Goal: Task Accomplishment & Management: Manage account settings

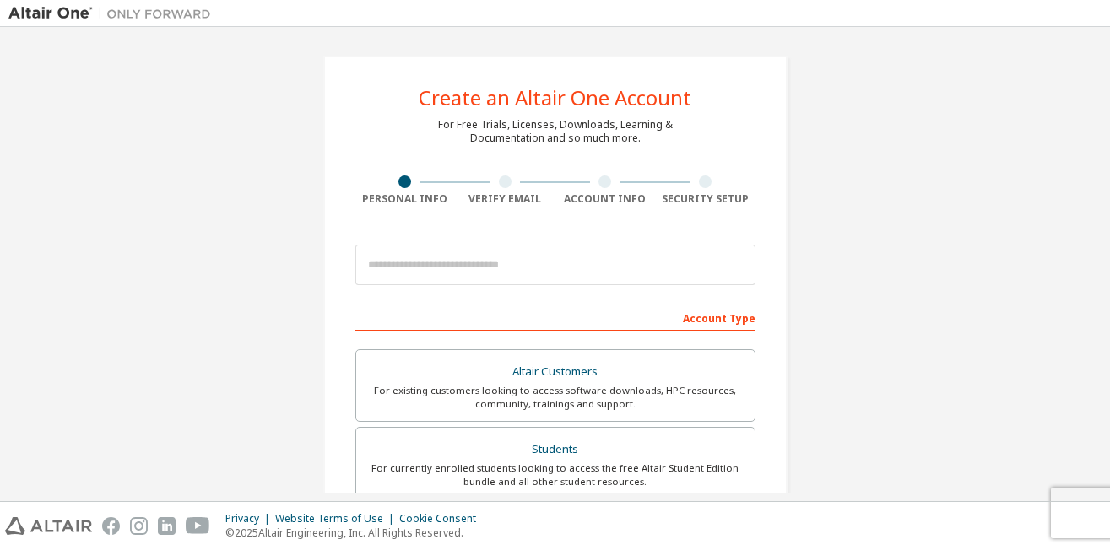
scroll to position [92, 0]
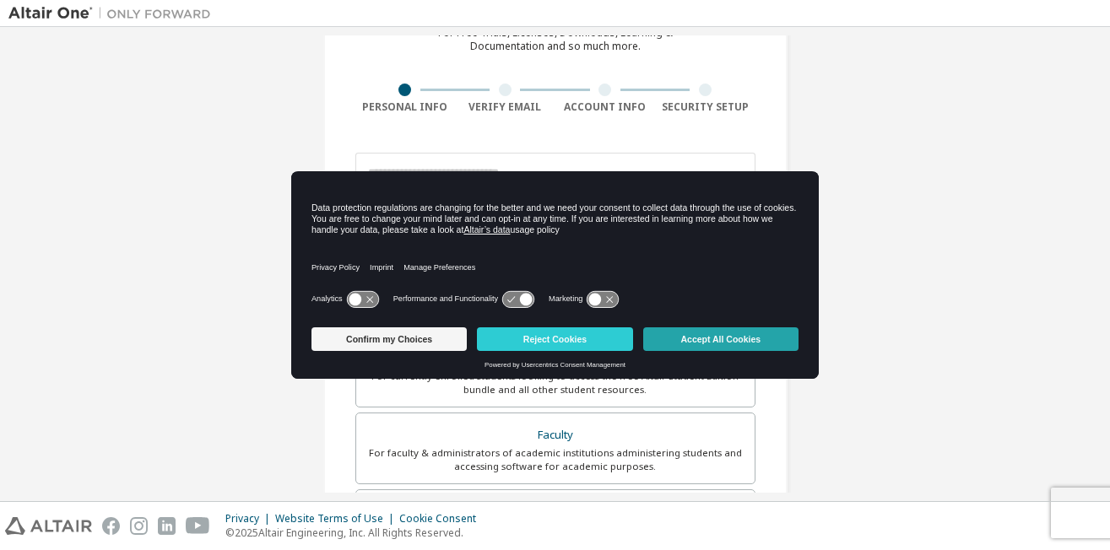
click at [690, 342] on button "Accept All Cookies" at bounding box center [720, 340] width 155 height 24
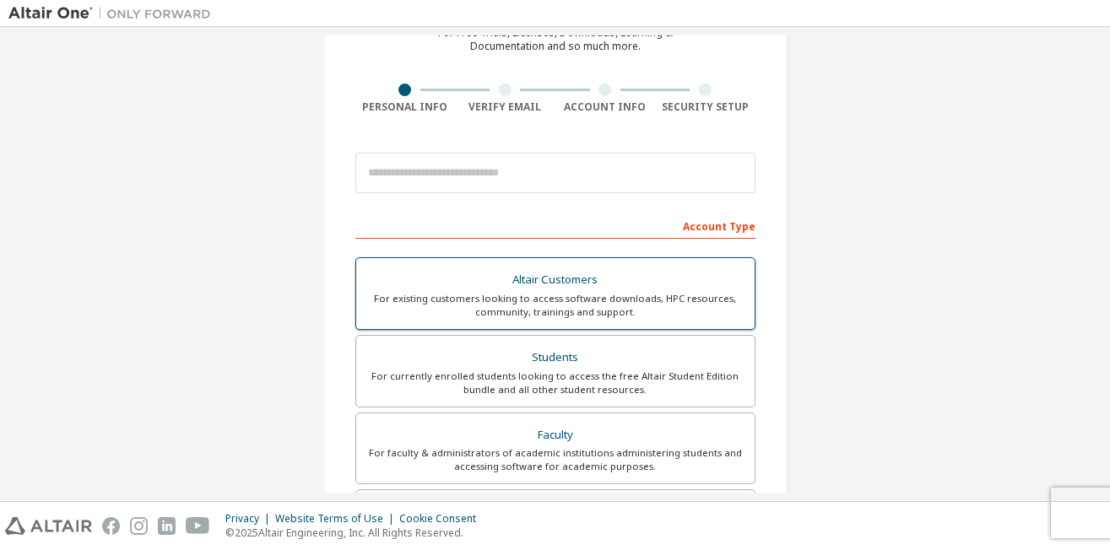
scroll to position [69, 0]
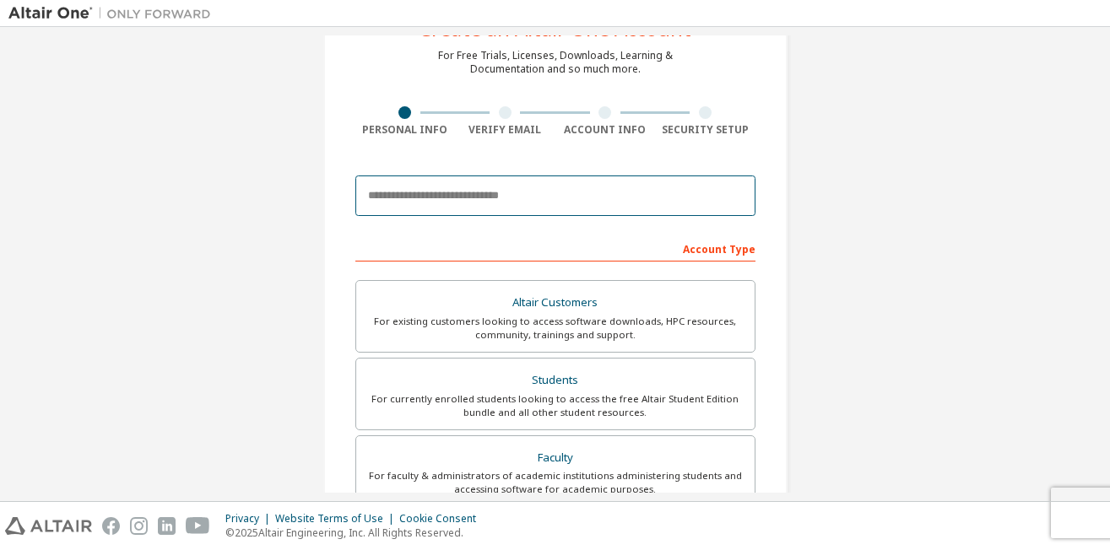
click at [447, 192] on input "email" at bounding box center [555, 196] width 400 height 41
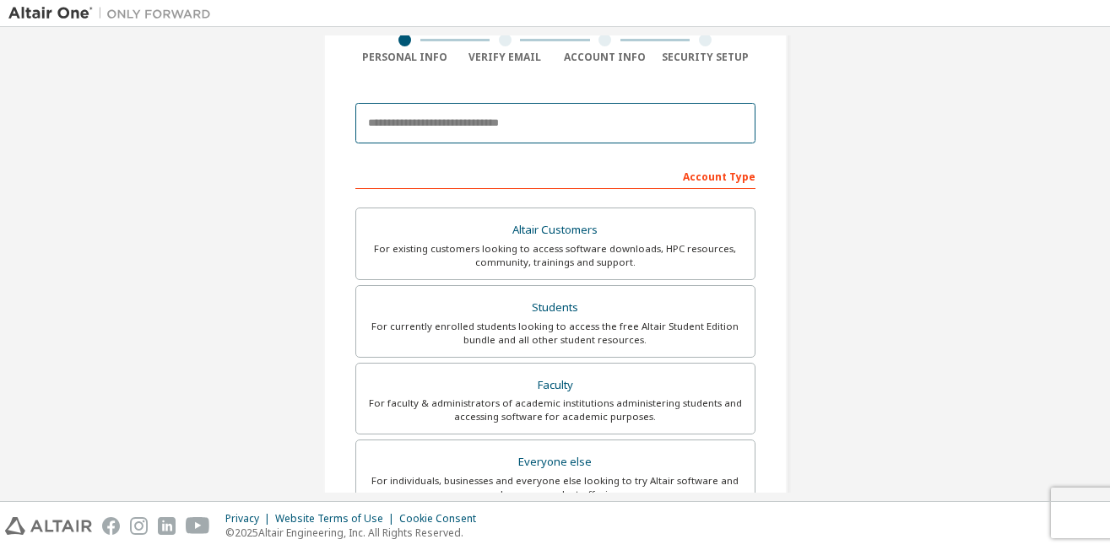
scroll to position [127, 0]
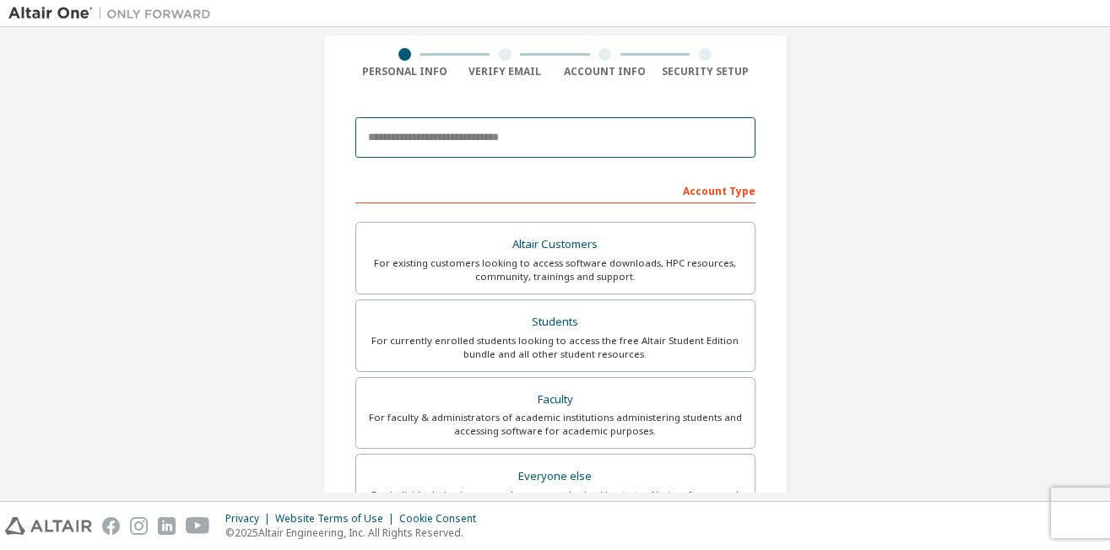
click at [390, 134] on input "email" at bounding box center [555, 137] width 400 height 41
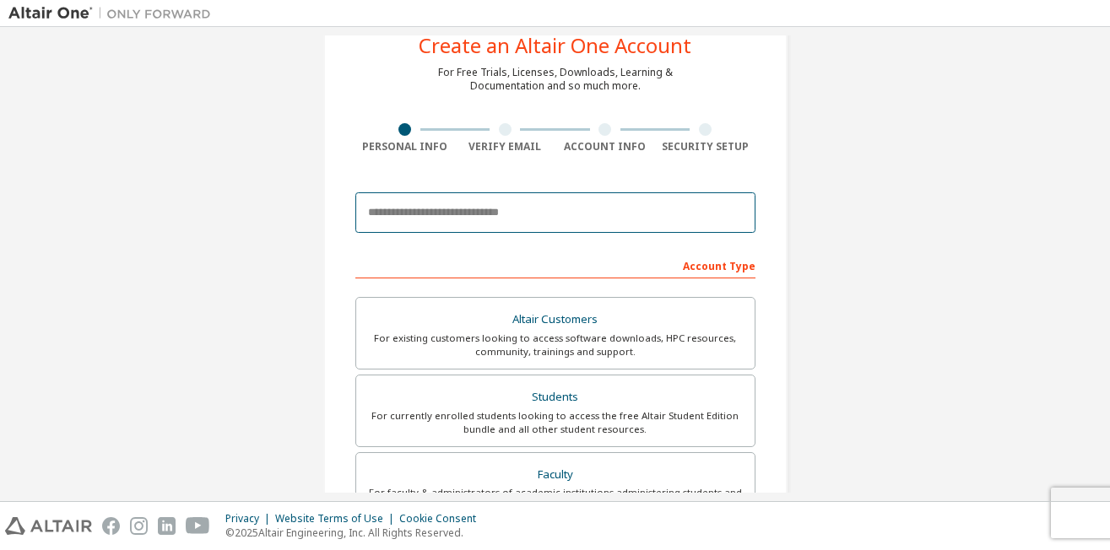
scroll to position [0, 0]
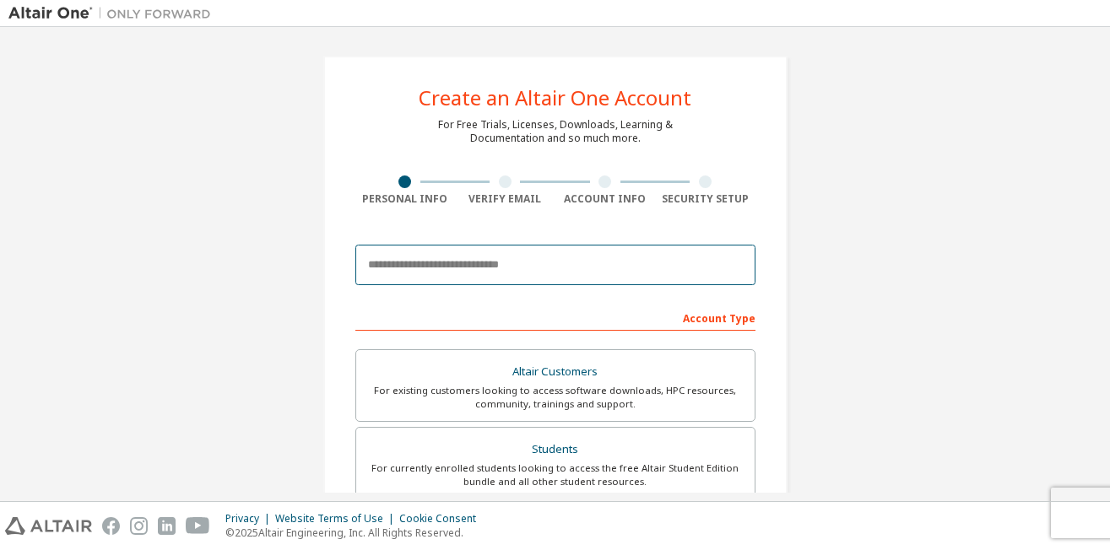
click at [406, 268] on input "email" at bounding box center [555, 265] width 400 height 41
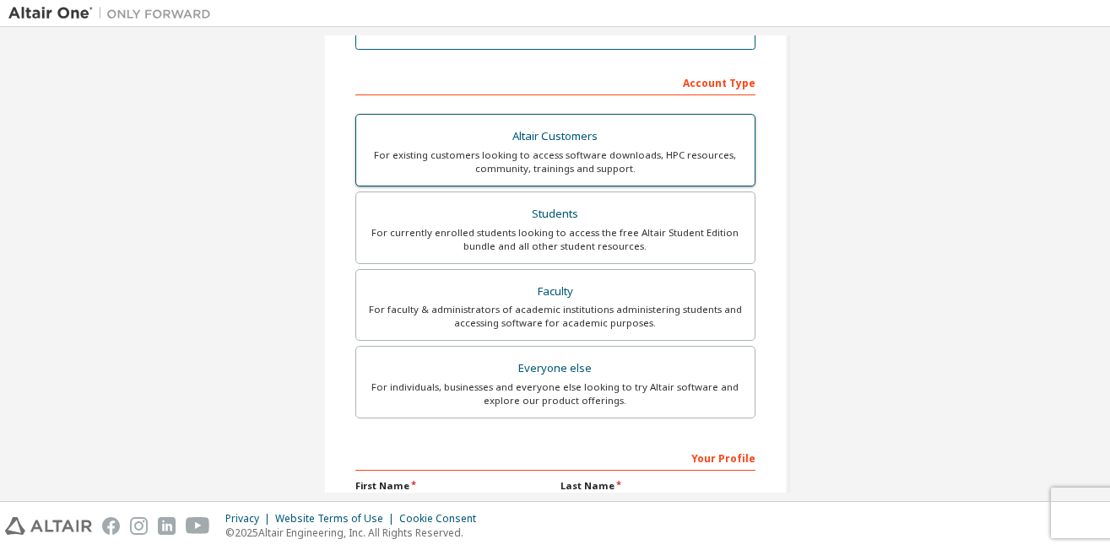
scroll to position [241, 0]
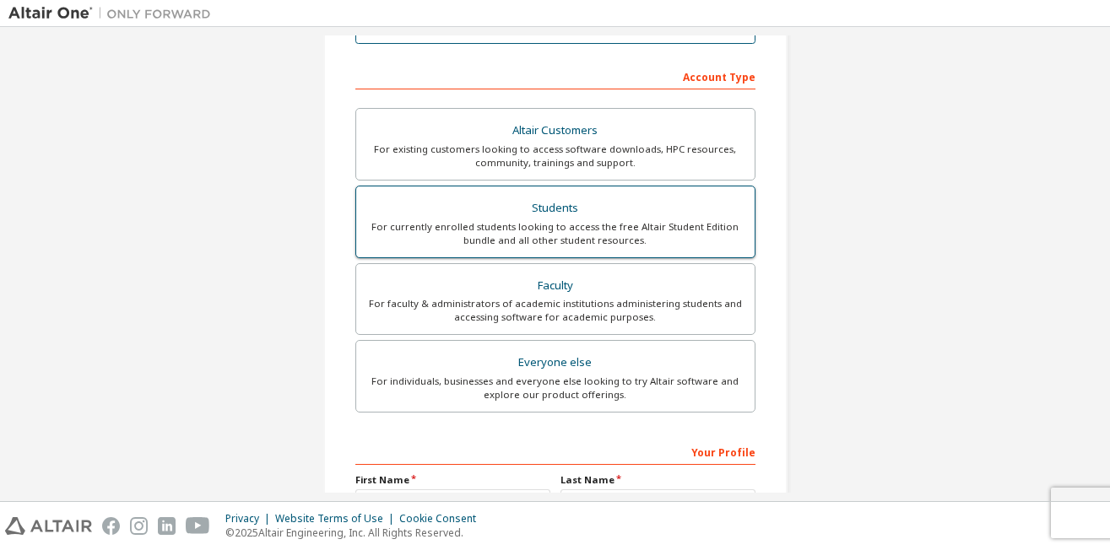
type input "**********"
click at [569, 230] on div "For currently enrolled students looking to access the free Altair Student Editi…" at bounding box center [555, 233] width 378 height 27
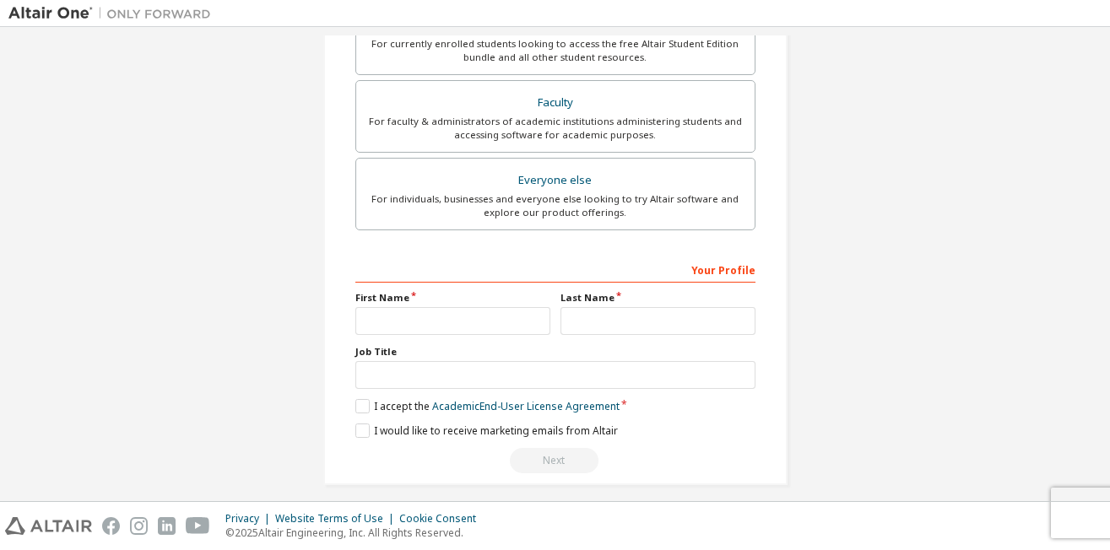
scroll to position [481, 0]
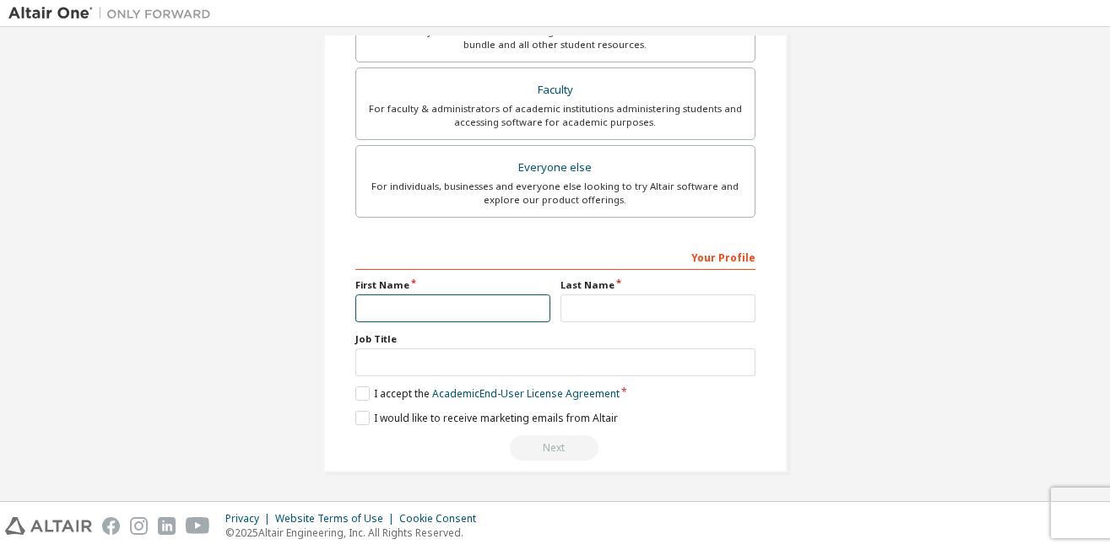
click at [382, 311] on input "text" at bounding box center [452, 309] width 195 height 28
type input "*******"
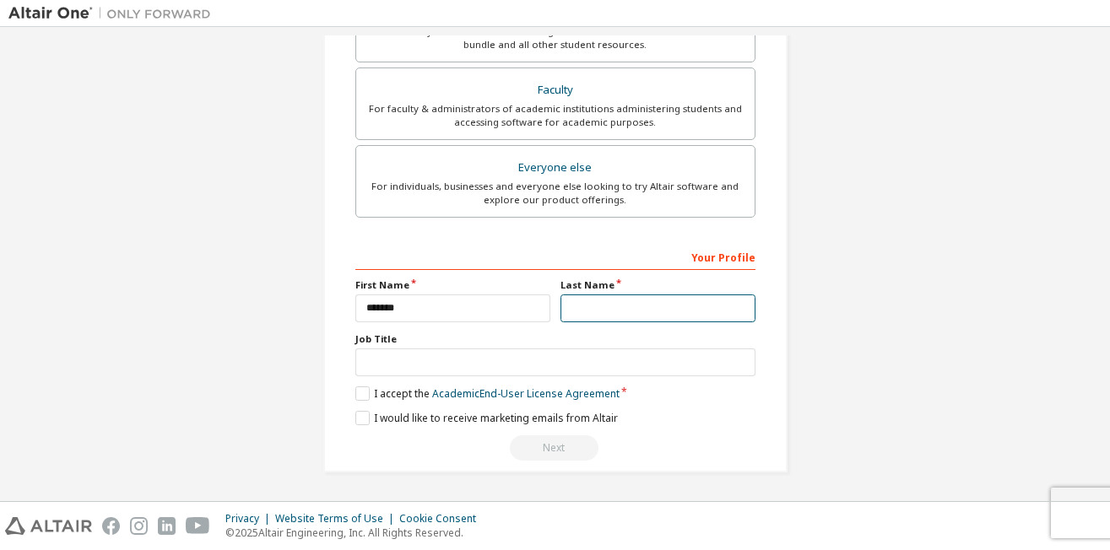
click at [603, 314] on input "text" at bounding box center [657, 309] width 195 height 28
type input "**********"
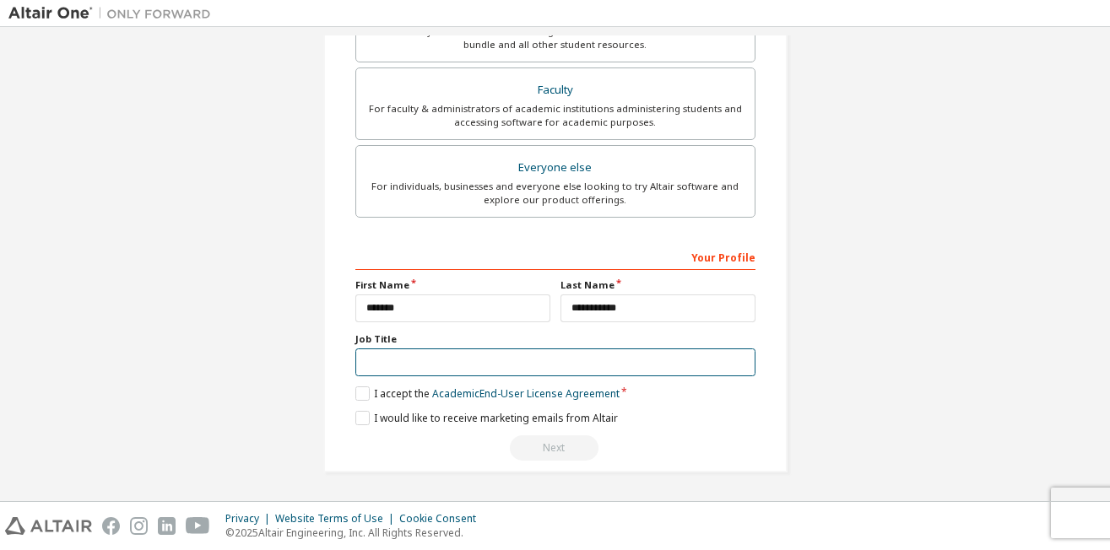
click at [471, 364] on input "text" at bounding box center [555, 363] width 400 height 28
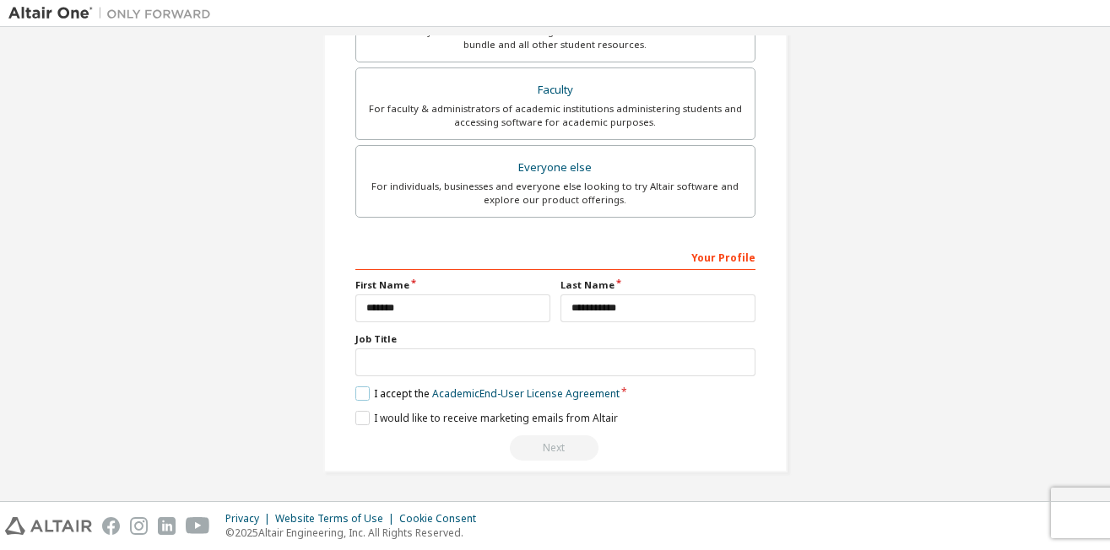
click at [364, 401] on label "I accept the Academic End-User License Agreement" at bounding box center [487, 394] width 264 height 14
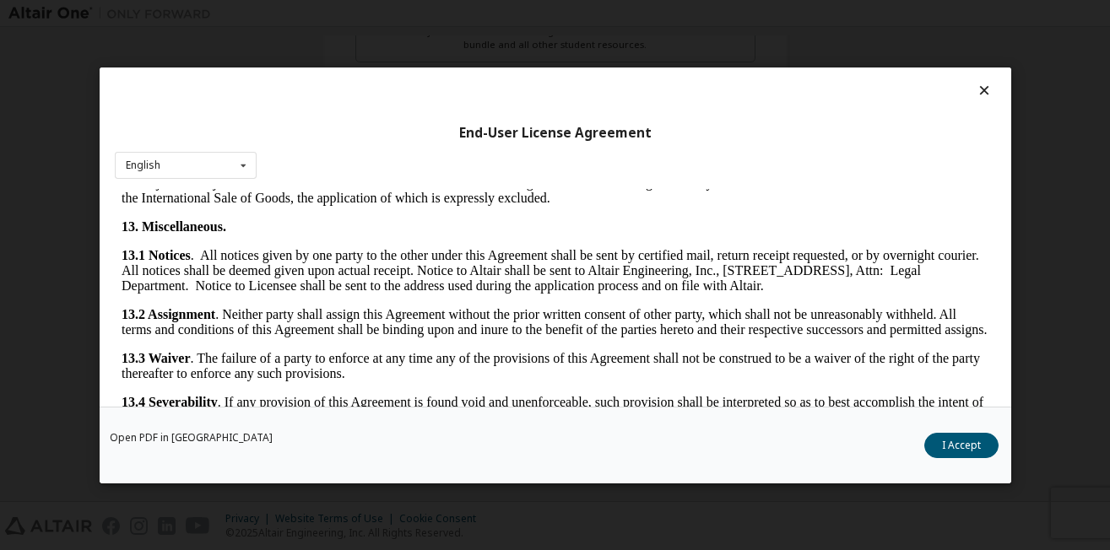
scroll to position [2751, 0]
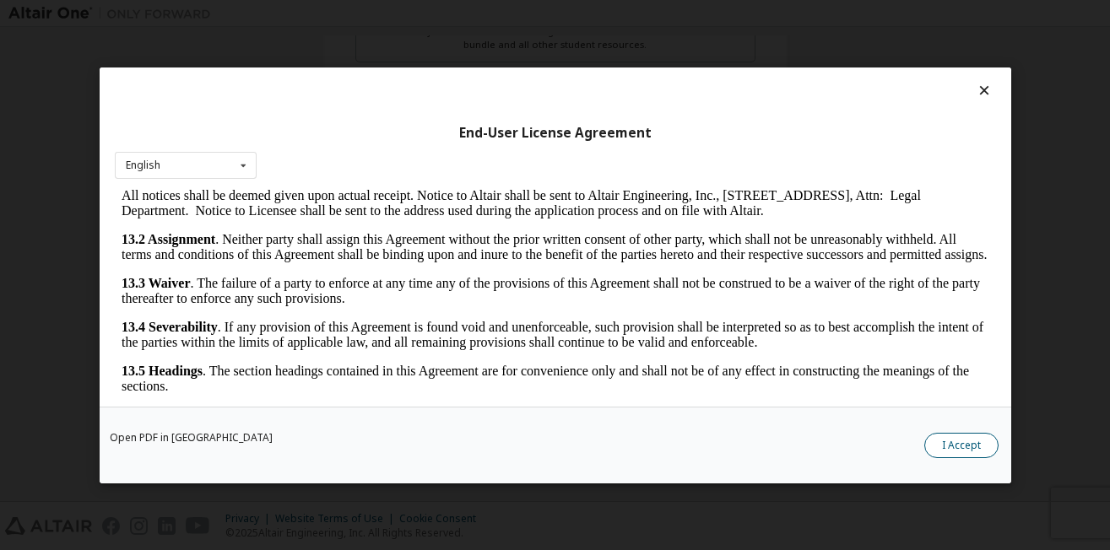
click at [945, 446] on button "I Accept" at bounding box center [961, 444] width 74 height 25
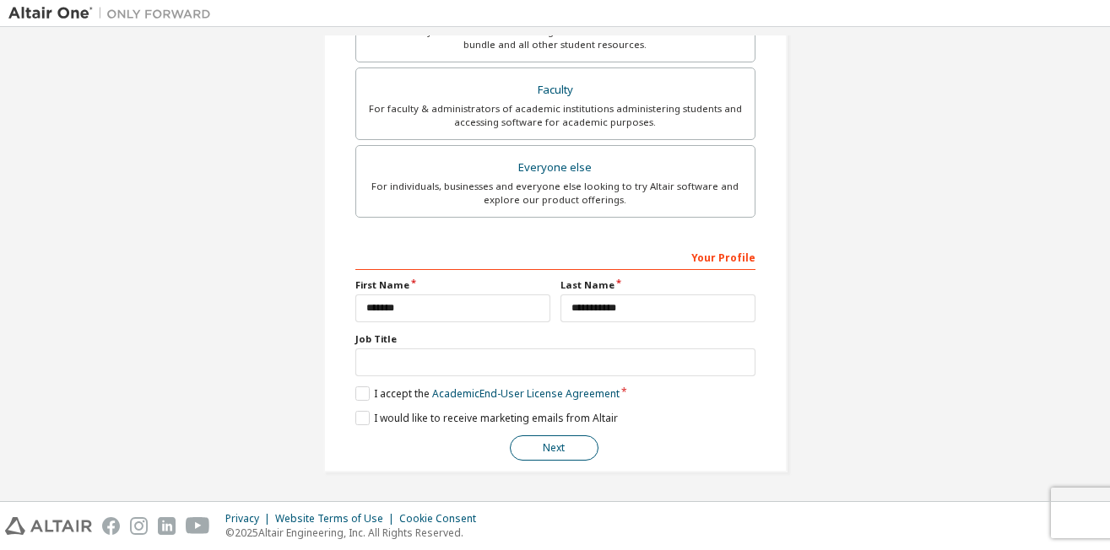
click at [561, 449] on button "Next" at bounding box center [554, 448] width 89 height 25
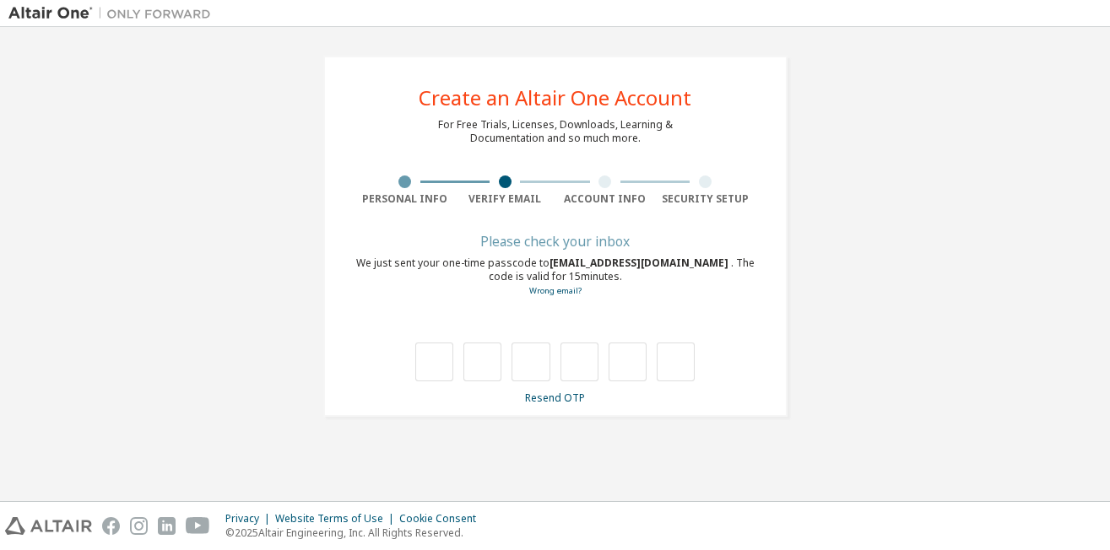
scroll to position [0, 0]
click at [429, 359] on input "text" at bounding box center [434, 362] width 38 height 39
type input "*"
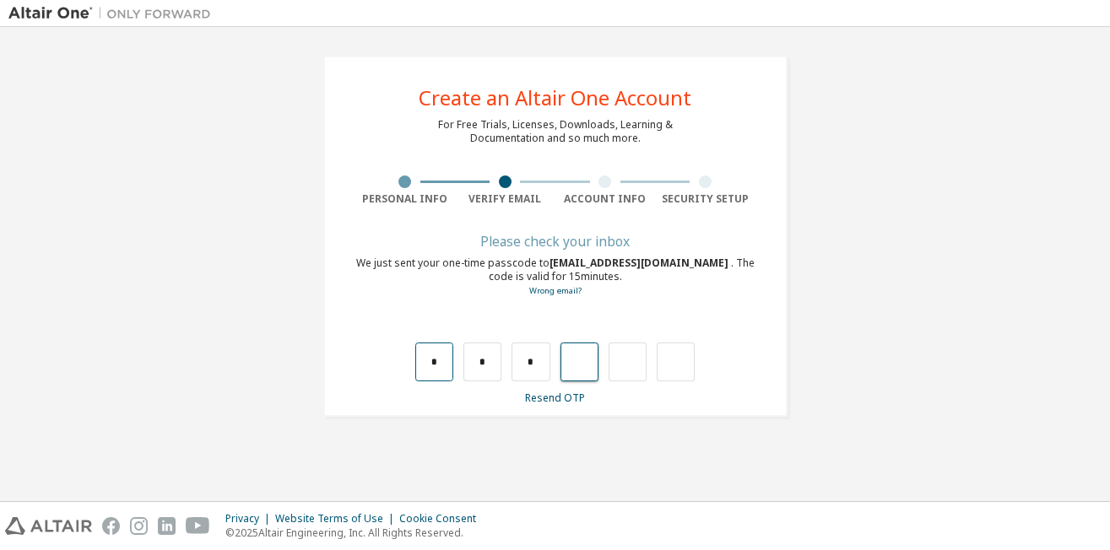
type input "*"
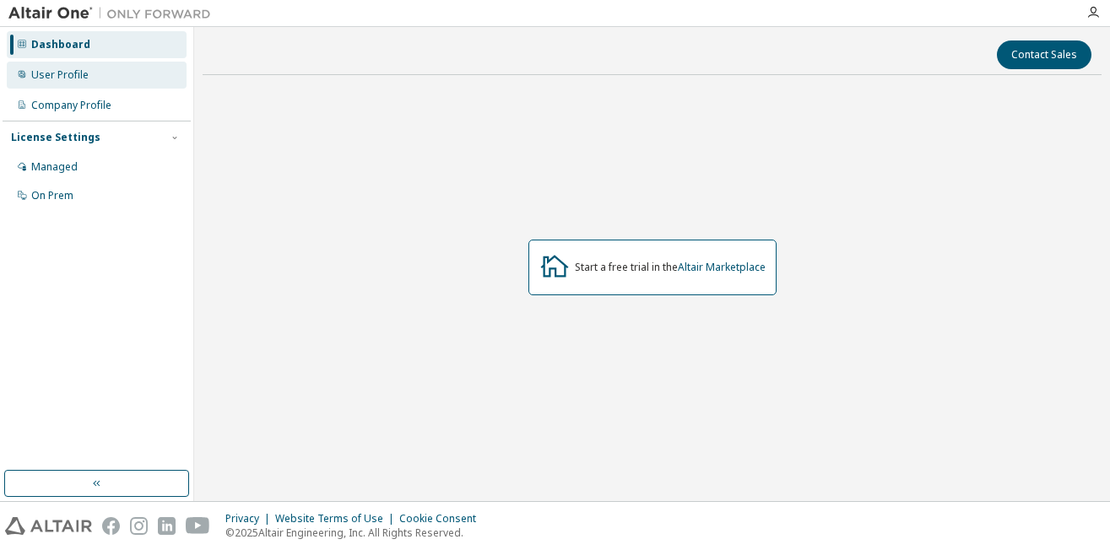
click at [96, 80] on div "User Profile" at bounding box center [97, 75] width 180 height 27
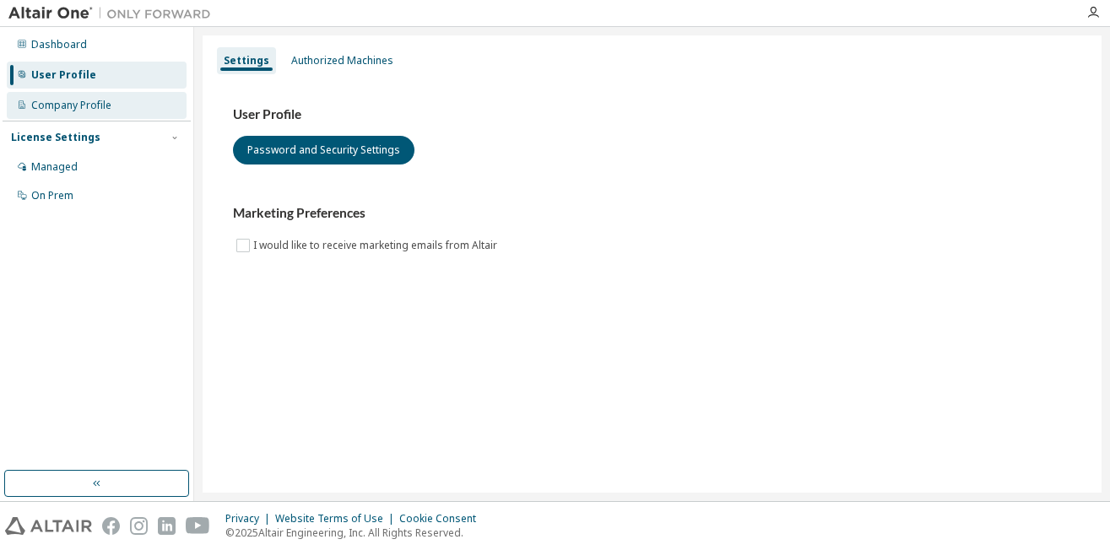
click at [93, 105] on div "Company Profile" at bounding box center [71, 106] width 80 height 14
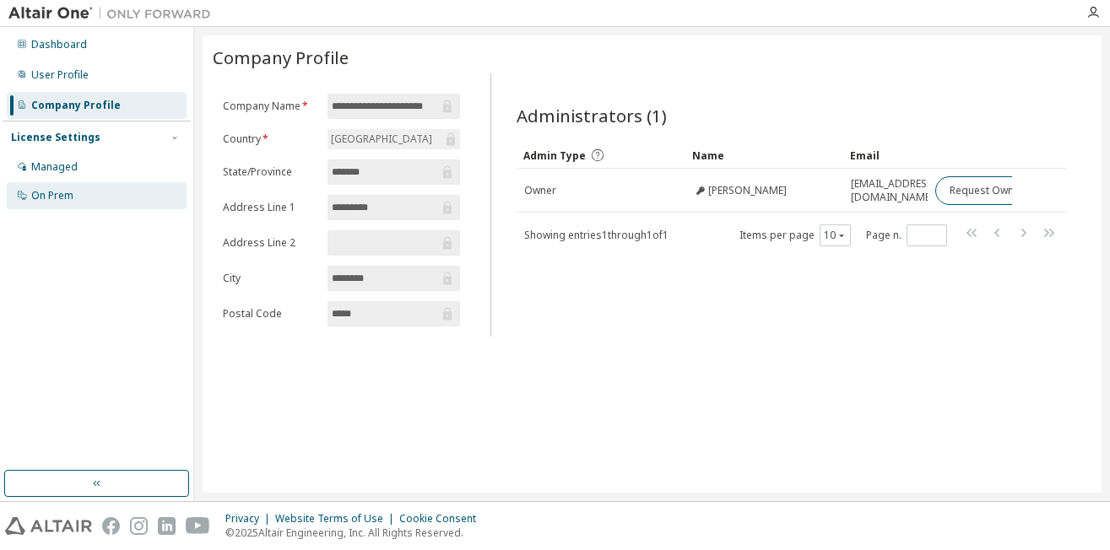
click at [54, 196] on div "On Prem" at bounding box center [52, 196] width 42 height 14
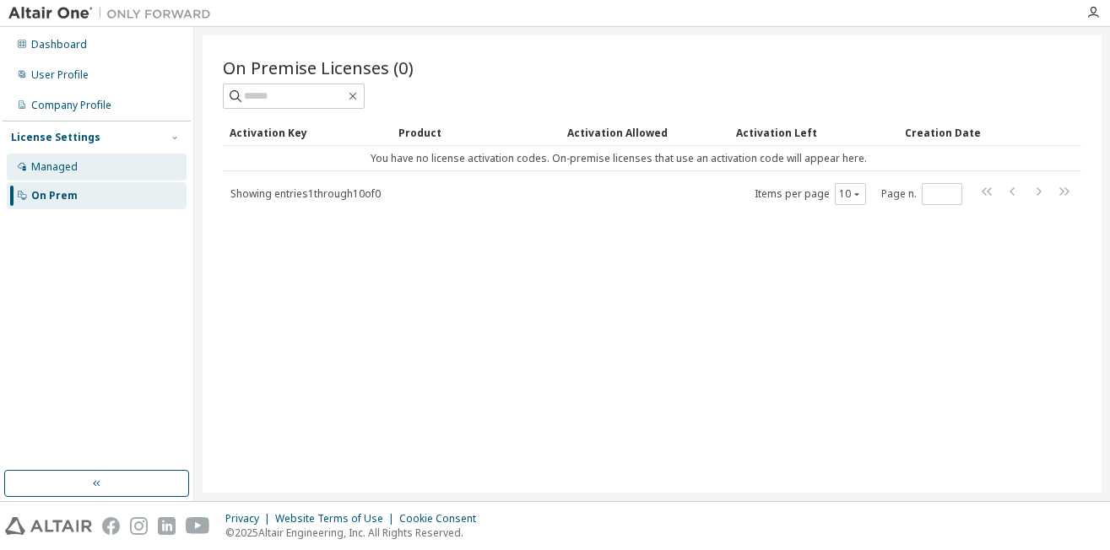
click at [92, 175] on div "Managed" at bounding box center [97, 167] width 180 height 27
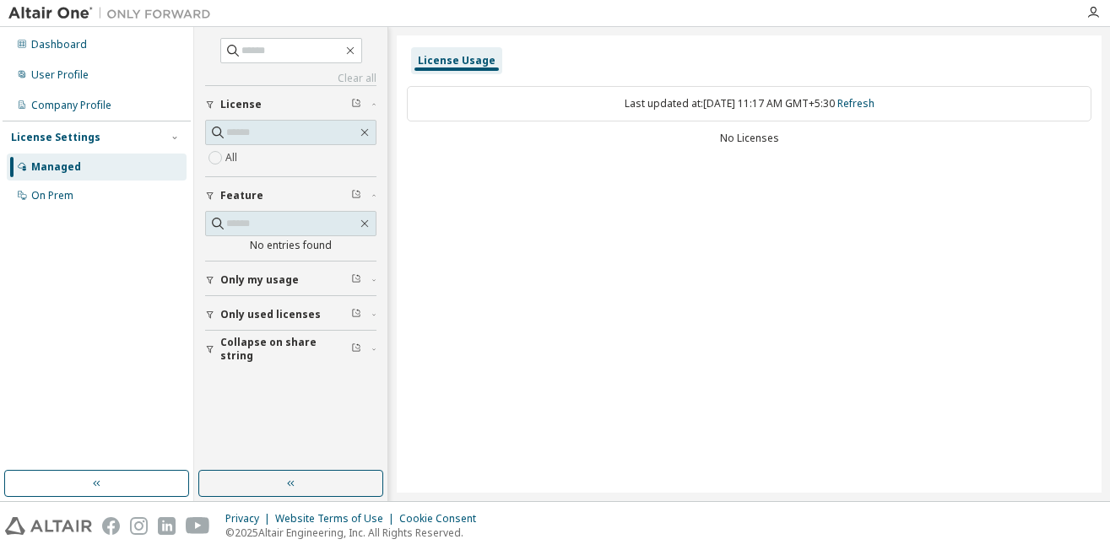
click at [268, 276] on span "Only my usage" at bounding box center [259, 280] width 79 height 14
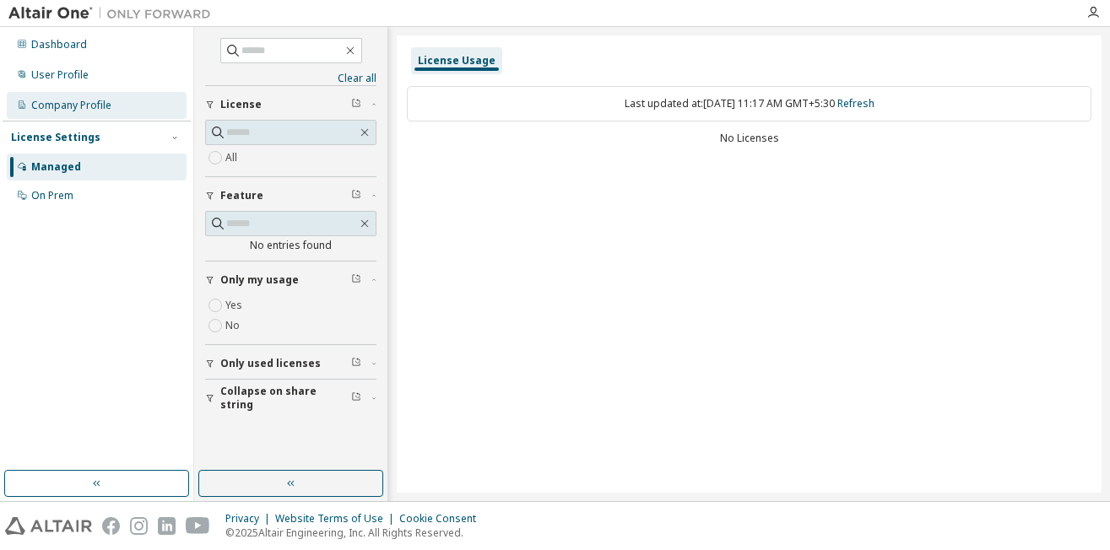
click at [96, 110] on div "Company Profile" at bounding box center [71, 106] width 80 height 14
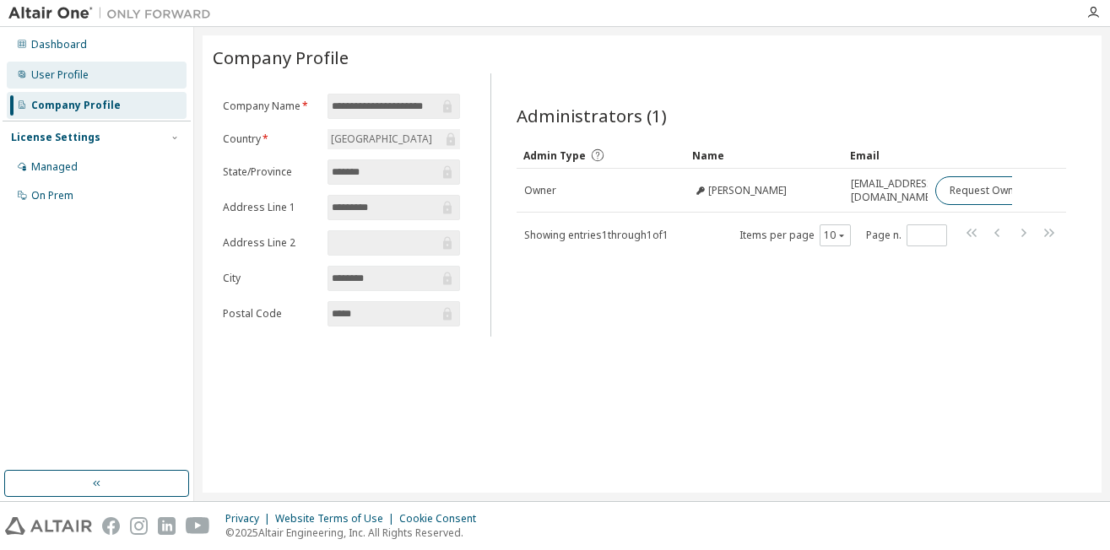
click at [80, 81] on div "User Profile" at bounding box center [59, 75] width 57 height 14
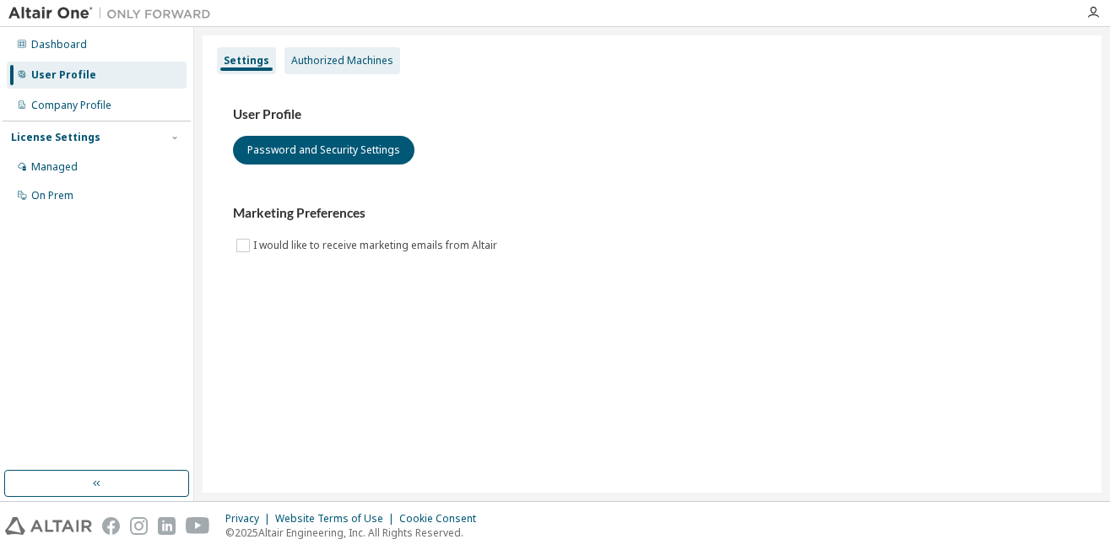
click at [352, 60] on div "Authorized Machines" at bounding box center [342, 61] width 102 height 14
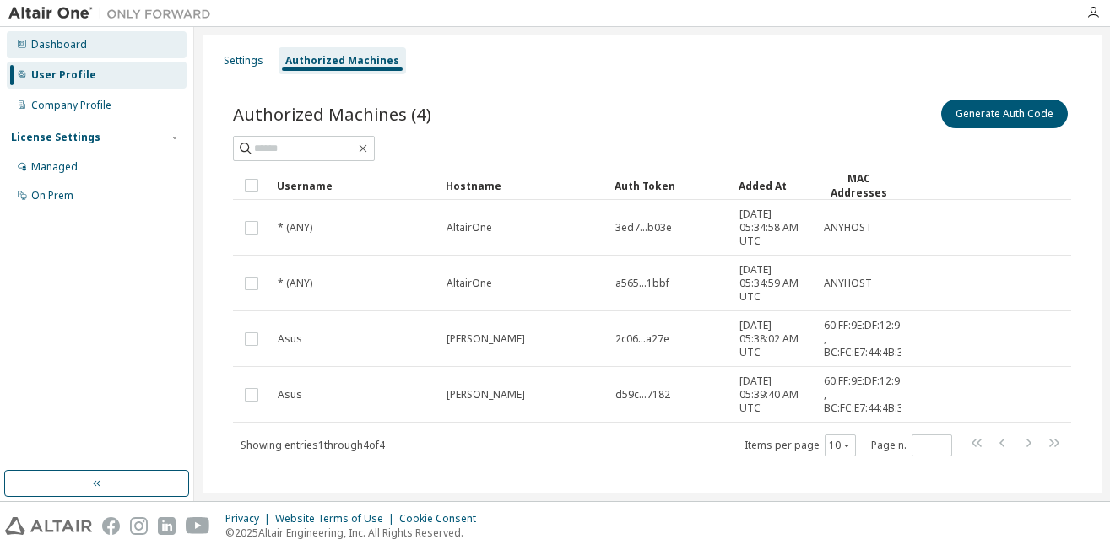
click at [53, 45] on div "Dashboard" at bounding box center [59, 45] width 56 height 14
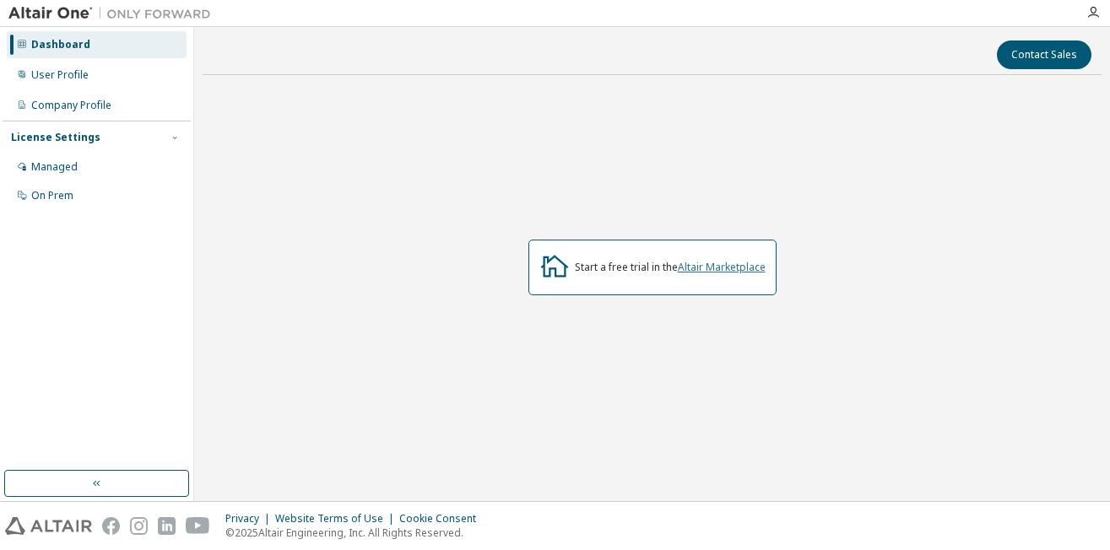
click at [712, 266] on link "Altair Marketplace" at bounding box center [722, 267] width 88 height 14
